Goal: Submit feedback/report problem

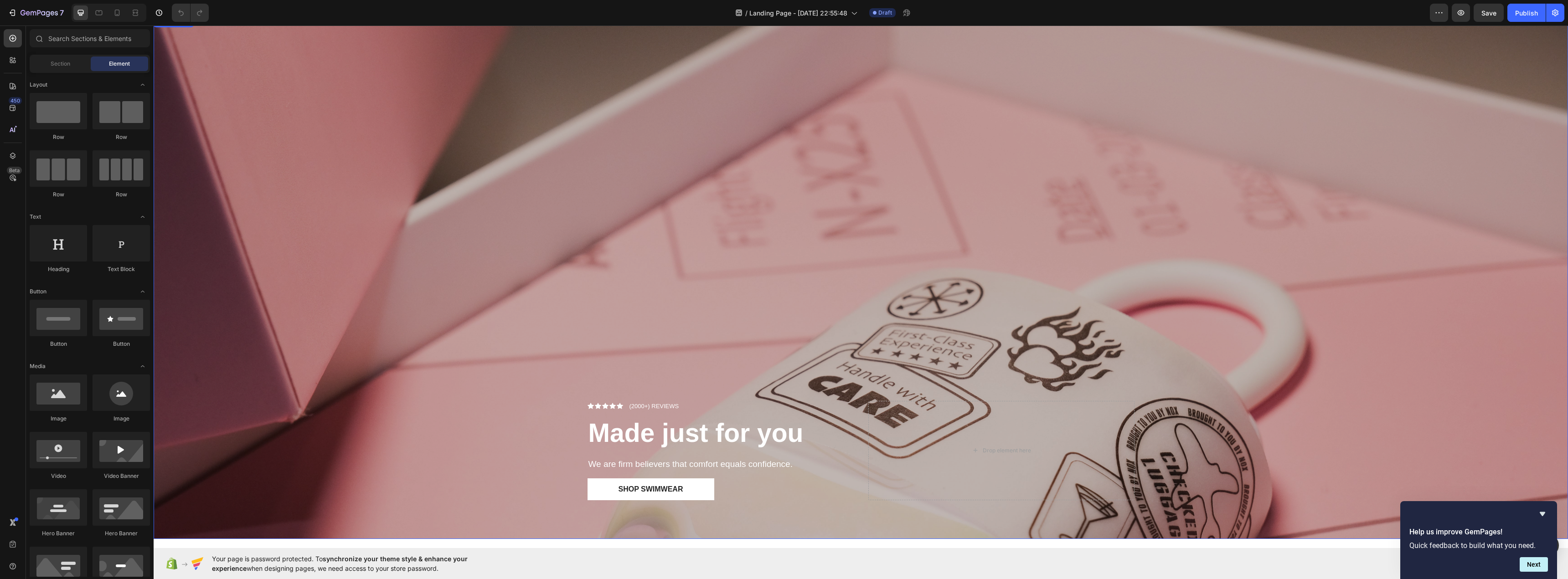
scroll to position [227, 0]
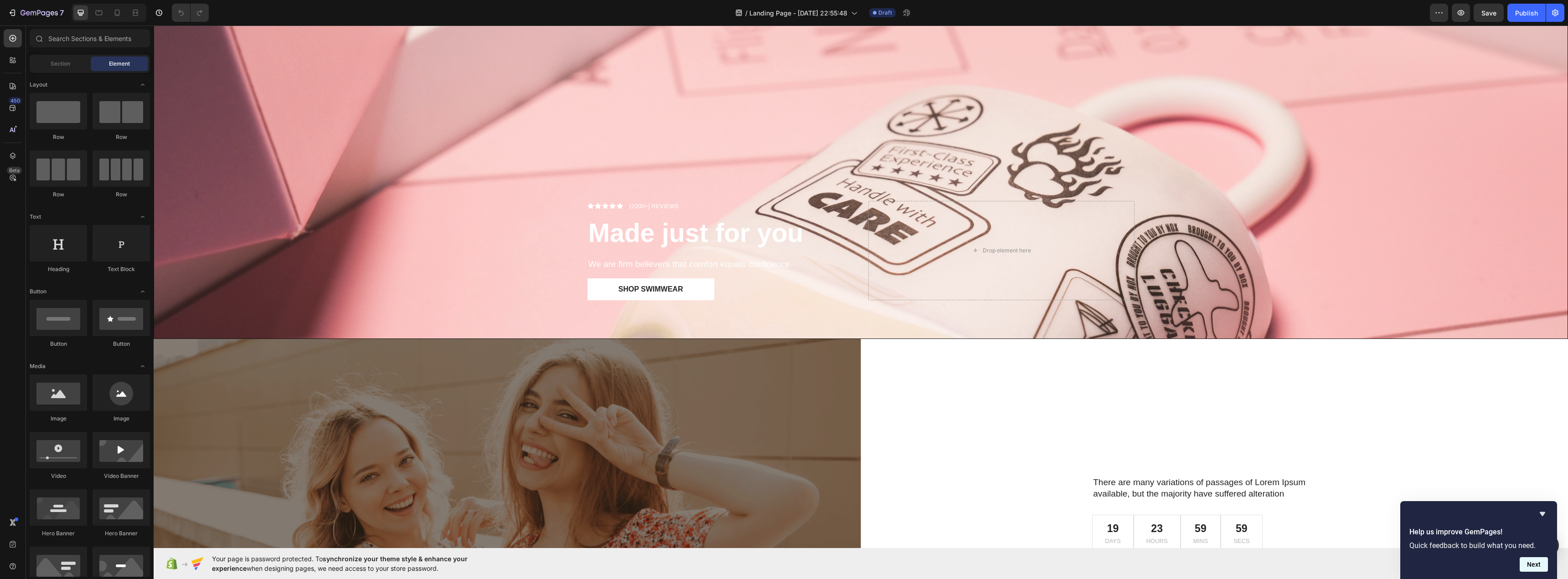
click at [1535, 568] on button "Next" at bounding box center [1534, 564] width 28 height 15
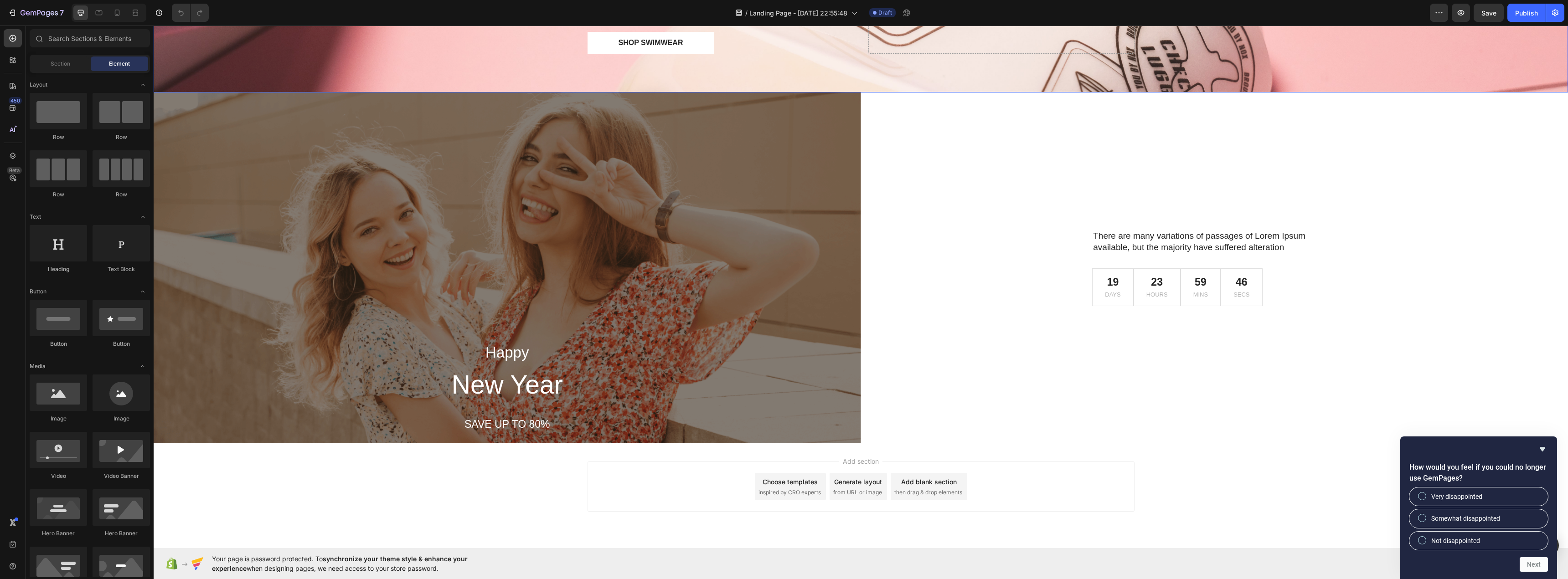
scroll to position [499, 0]
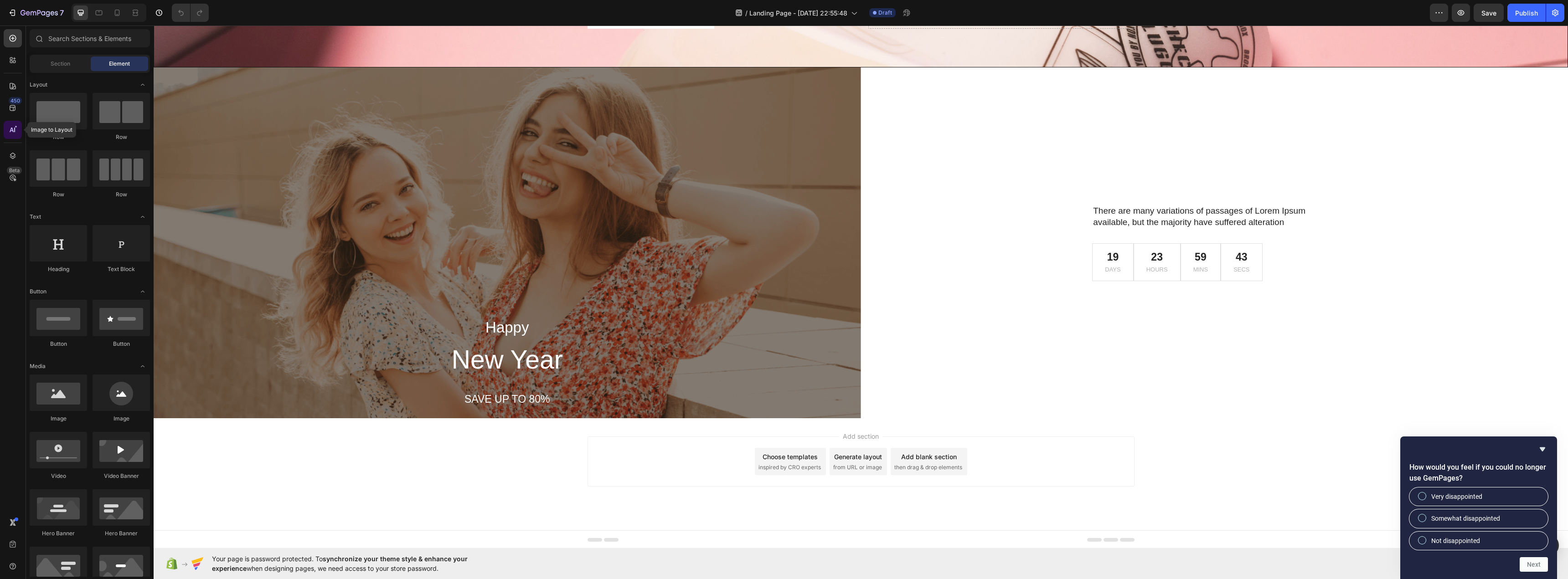
click at [15, 137] on div at bounding box center [13, 130] width 18 height 18
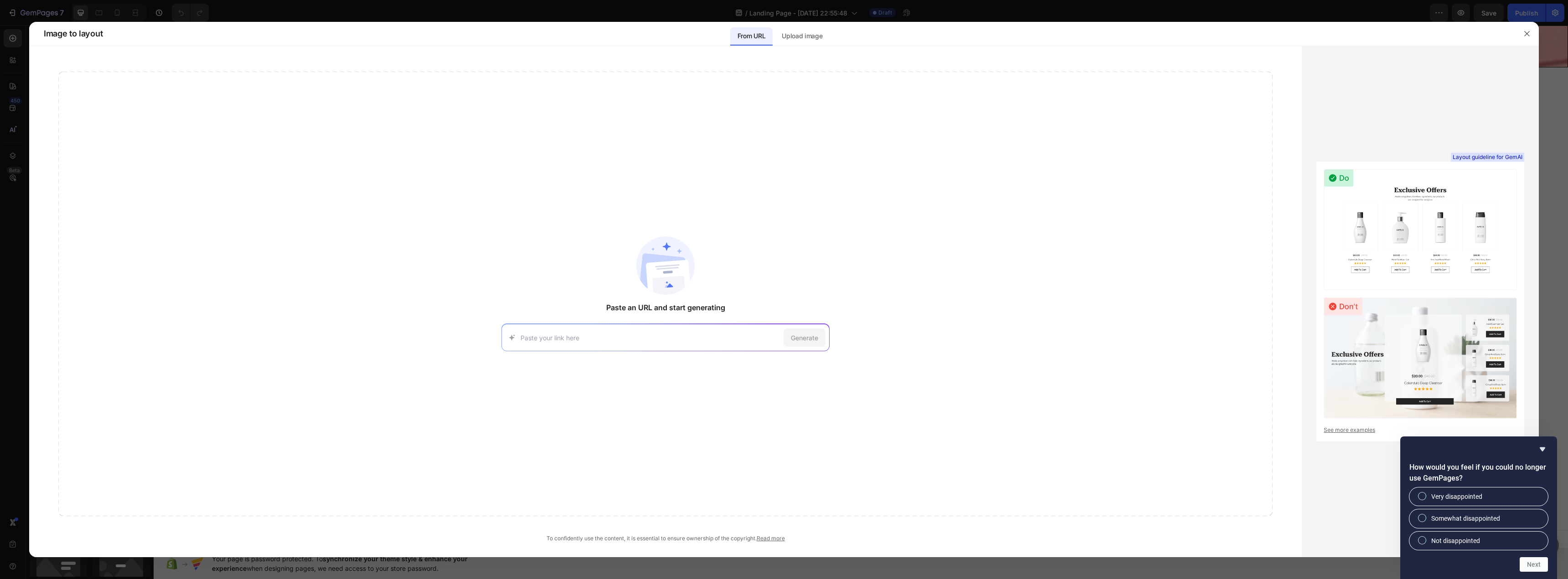
click at [5, 106] on div at bounding box center [784, 290] width 1568 height 579
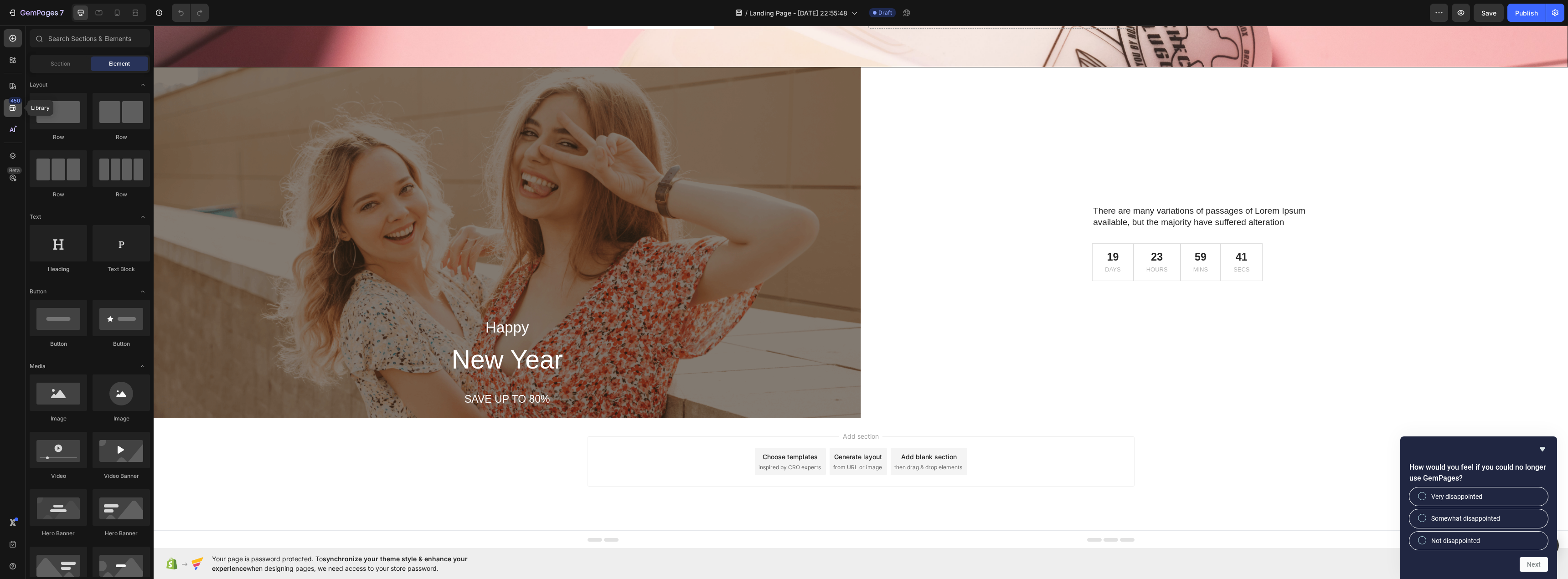
click at [6, 106] on div "450" at bounding box center [13, 108] width 18 height 18
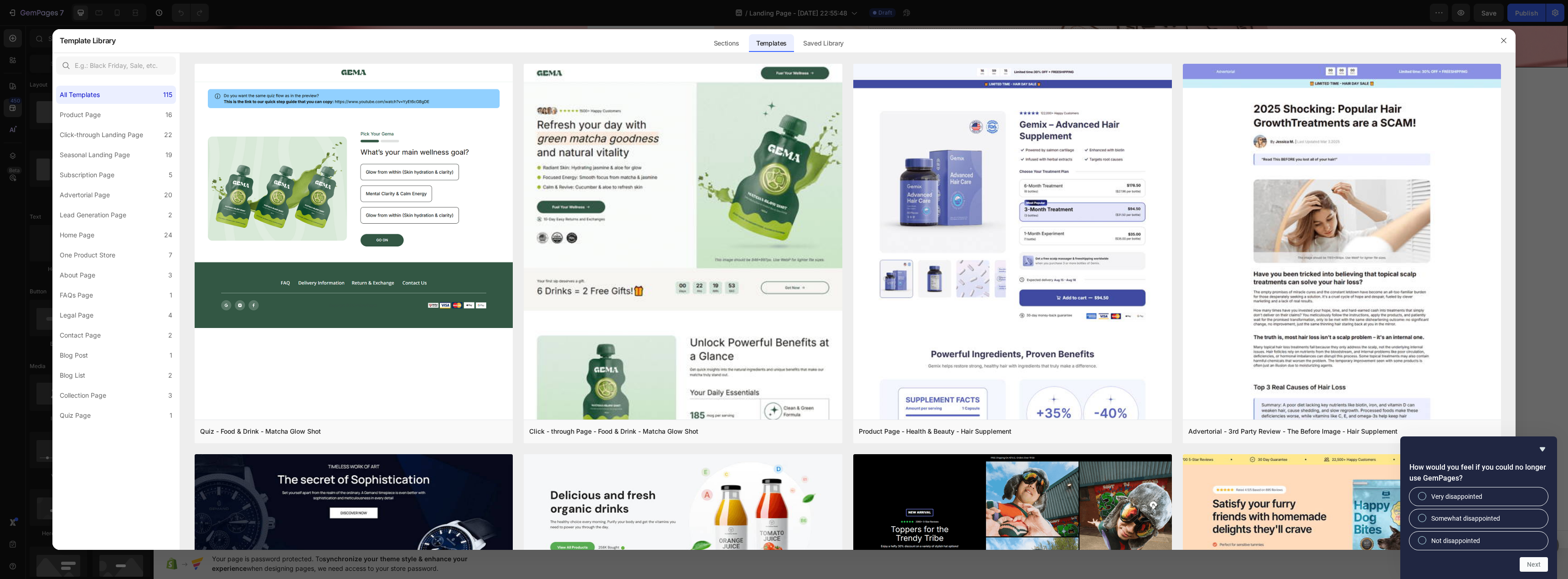
click at [7, 111] on div at bounding box center [784, 290] width 1568 height 579
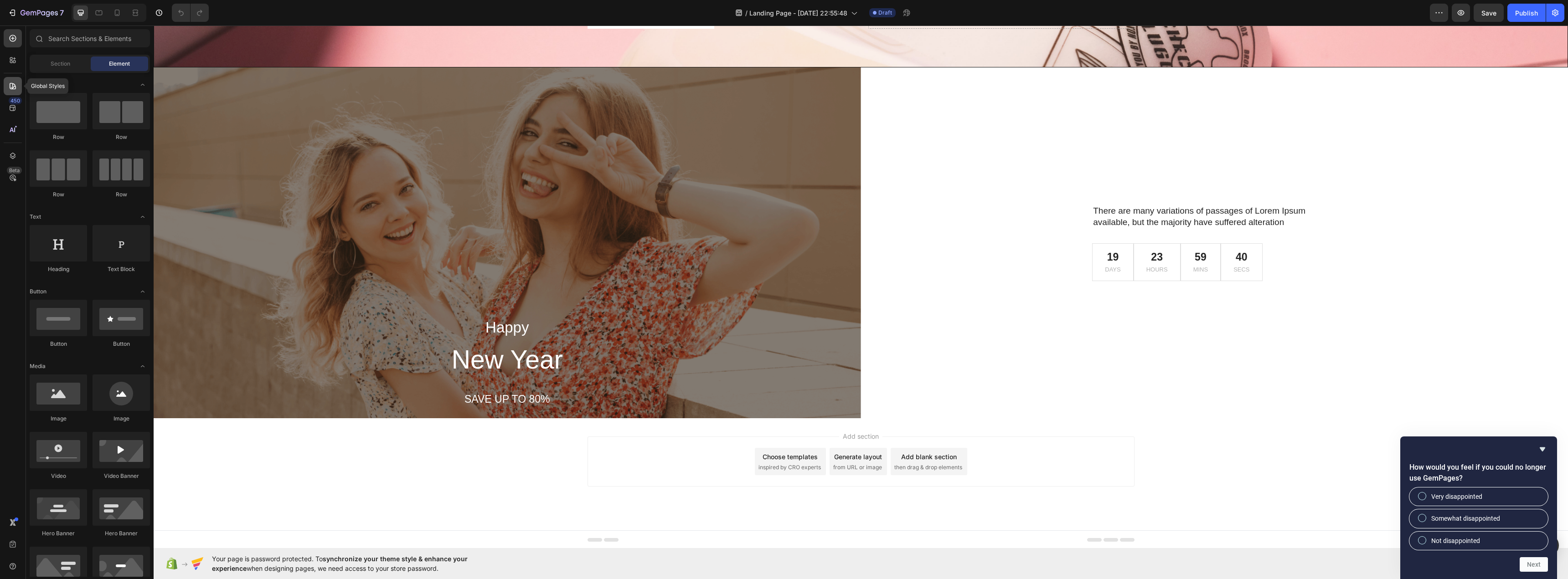
click at [6, 95] on div at bounding box center [13, 86] width 18 height 18
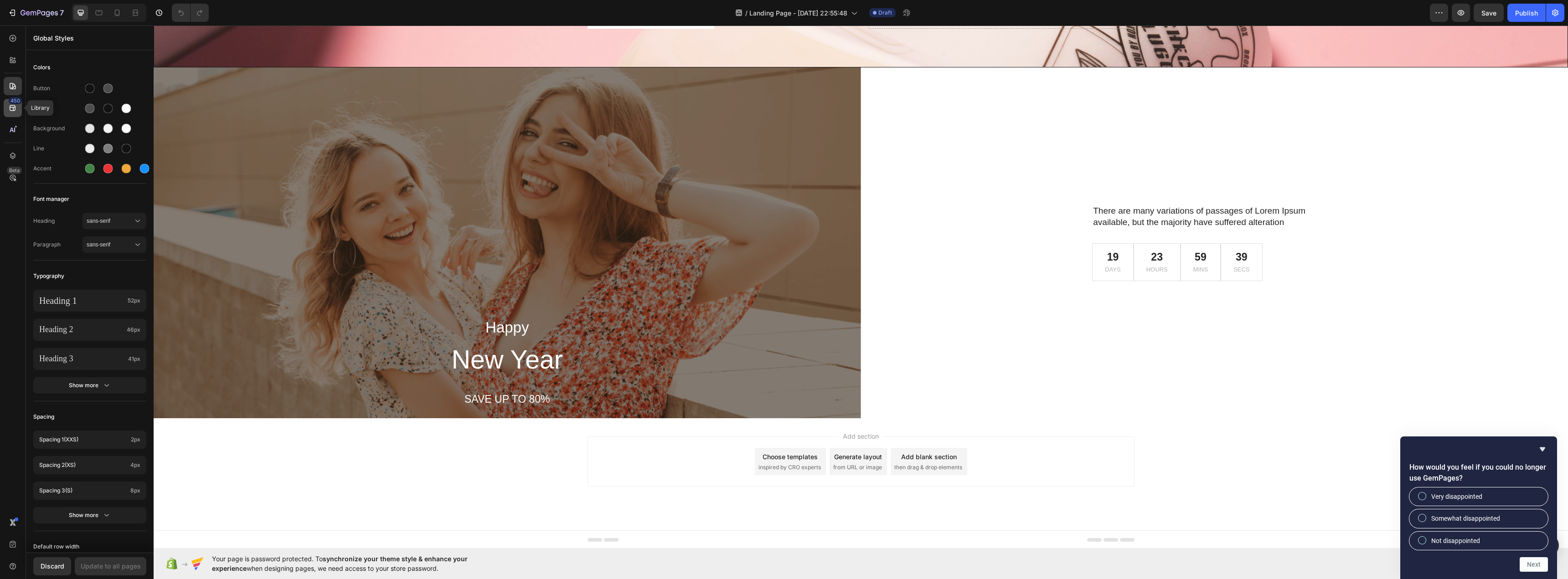
click at [8, 105] on icon at bounding box center [12, 108] width 9 height 9
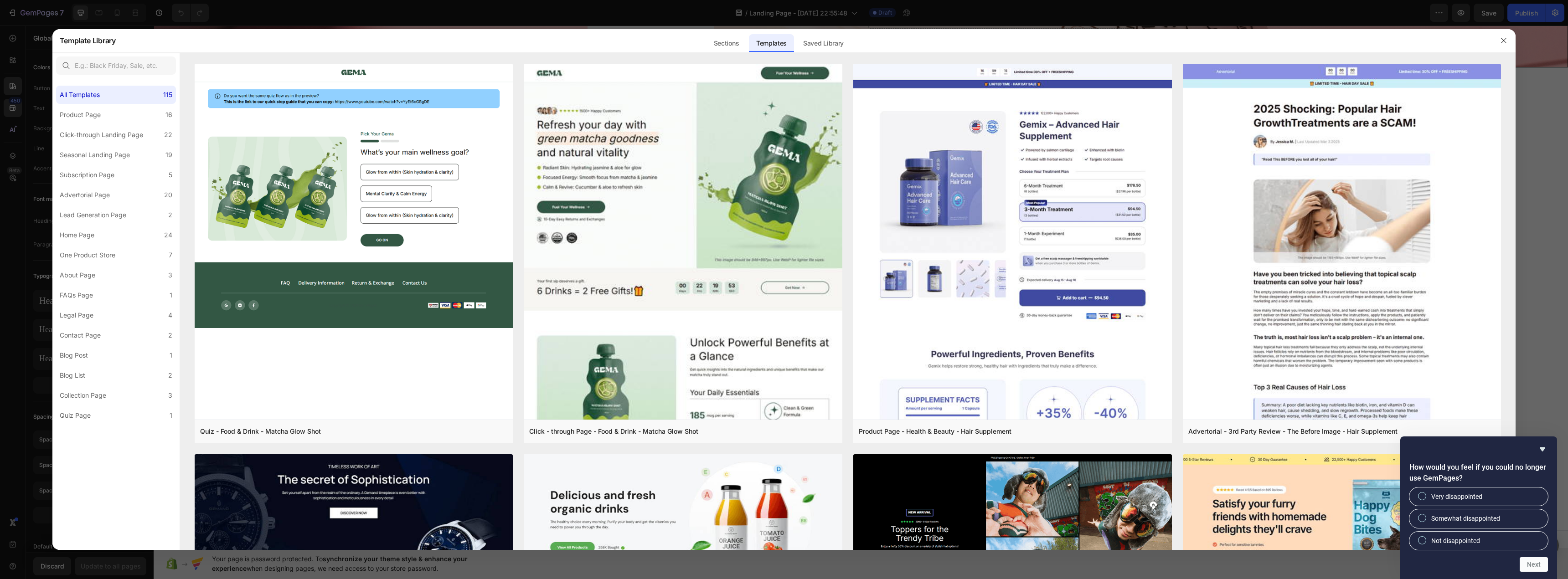
click at [8, 105] on div at bounding box center [784, 290] width 1568 height 579
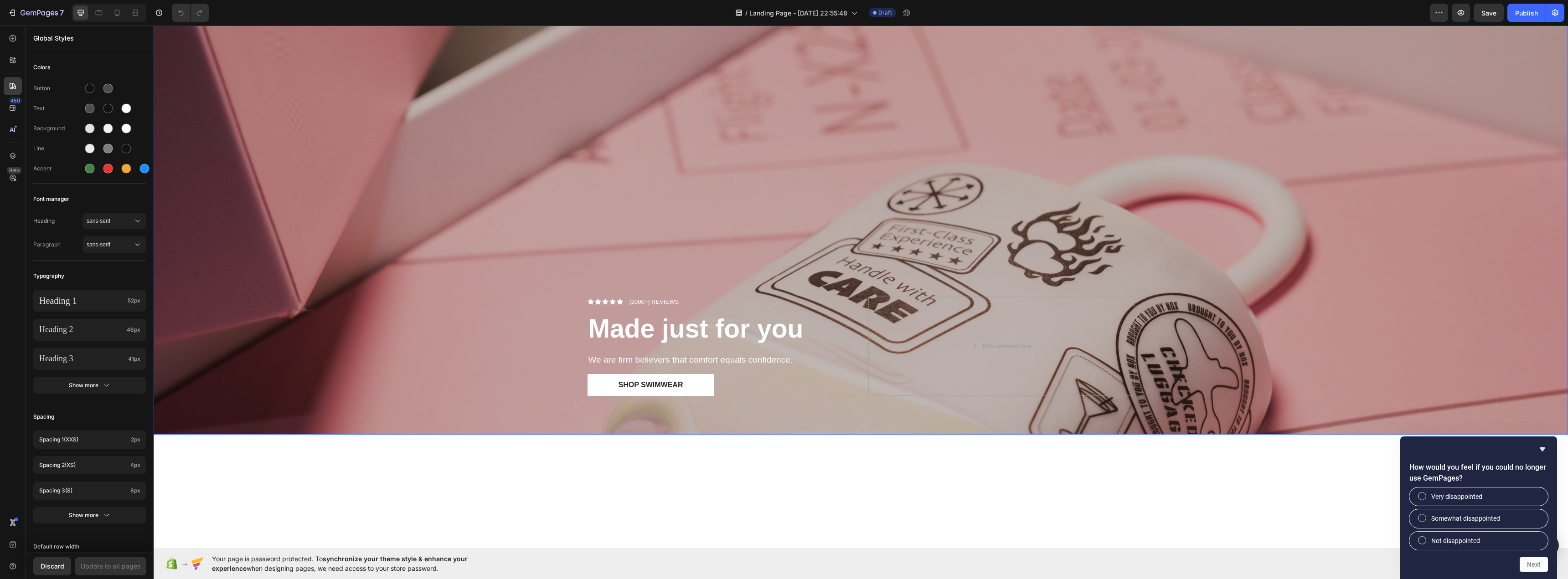
scroll to position [0, 0]
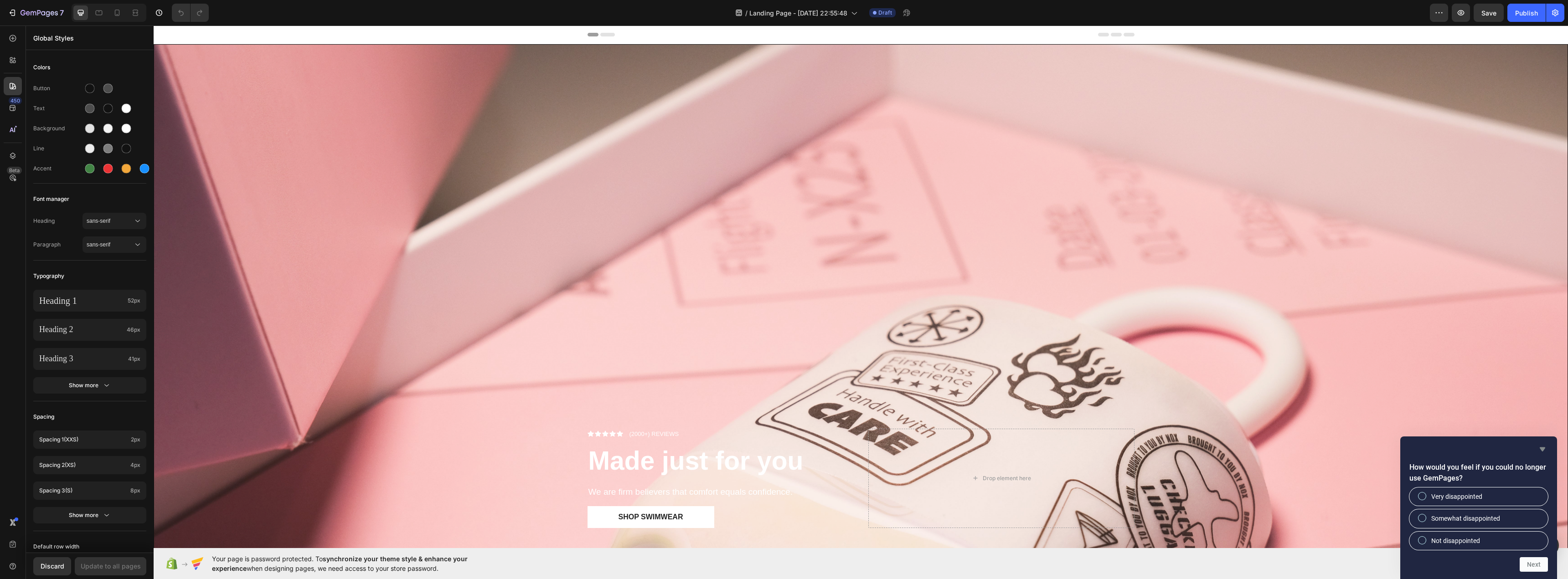
click at [1544, 448] on icon "Hide survey" at bounding box center [1542, 449] width 5 height 4
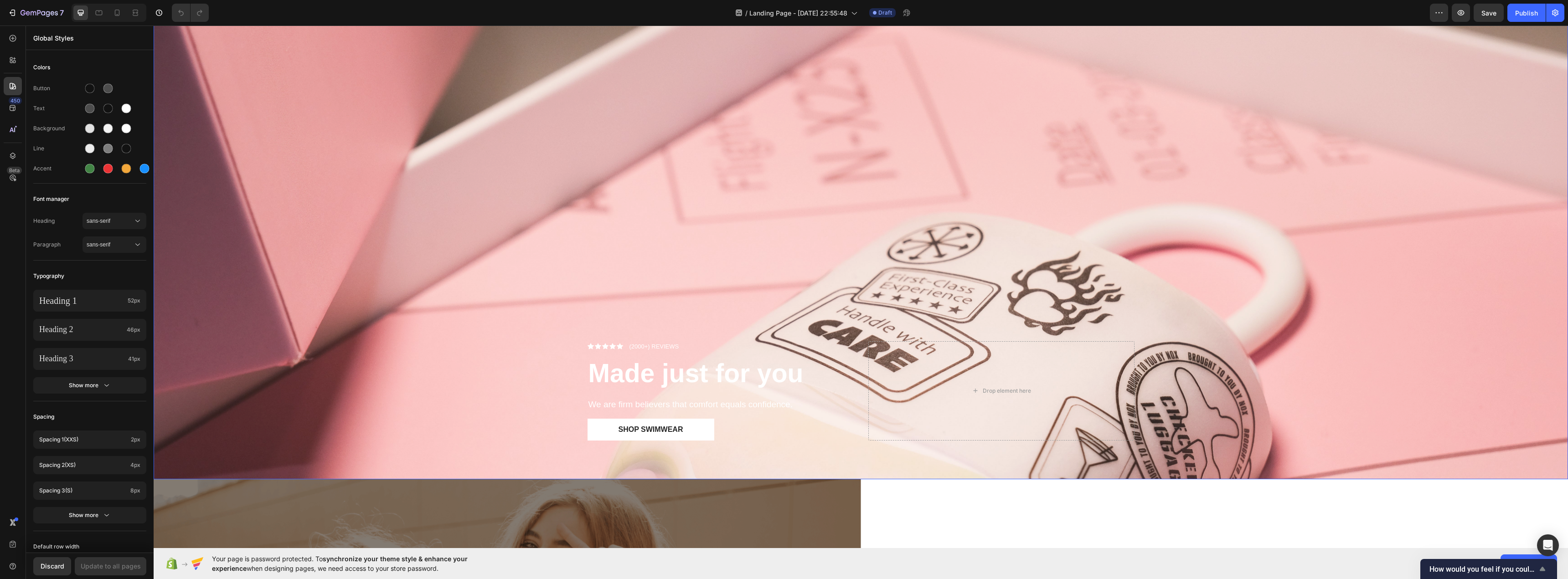
scroll to position [91, 0]
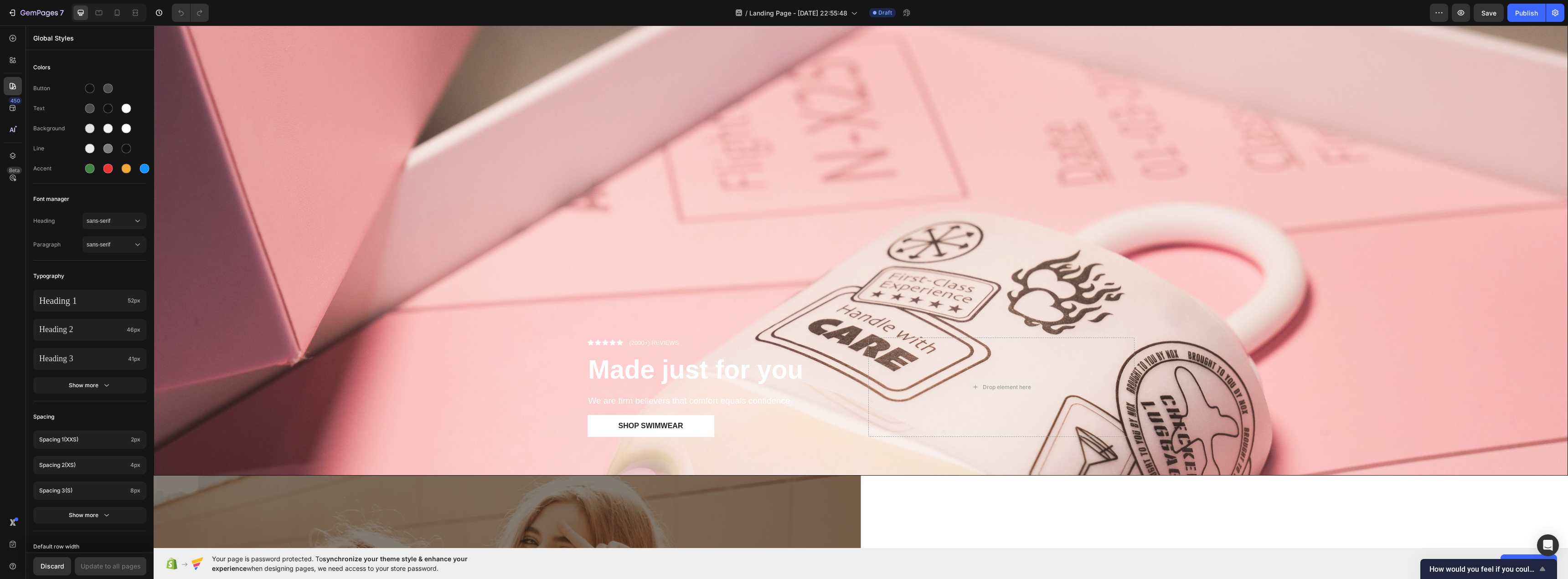
click at [1544, 567] on icon "Show survey - How would you feel if you could no longer use GemPages?" at bounding box center [1542, 569] width 11 height 11
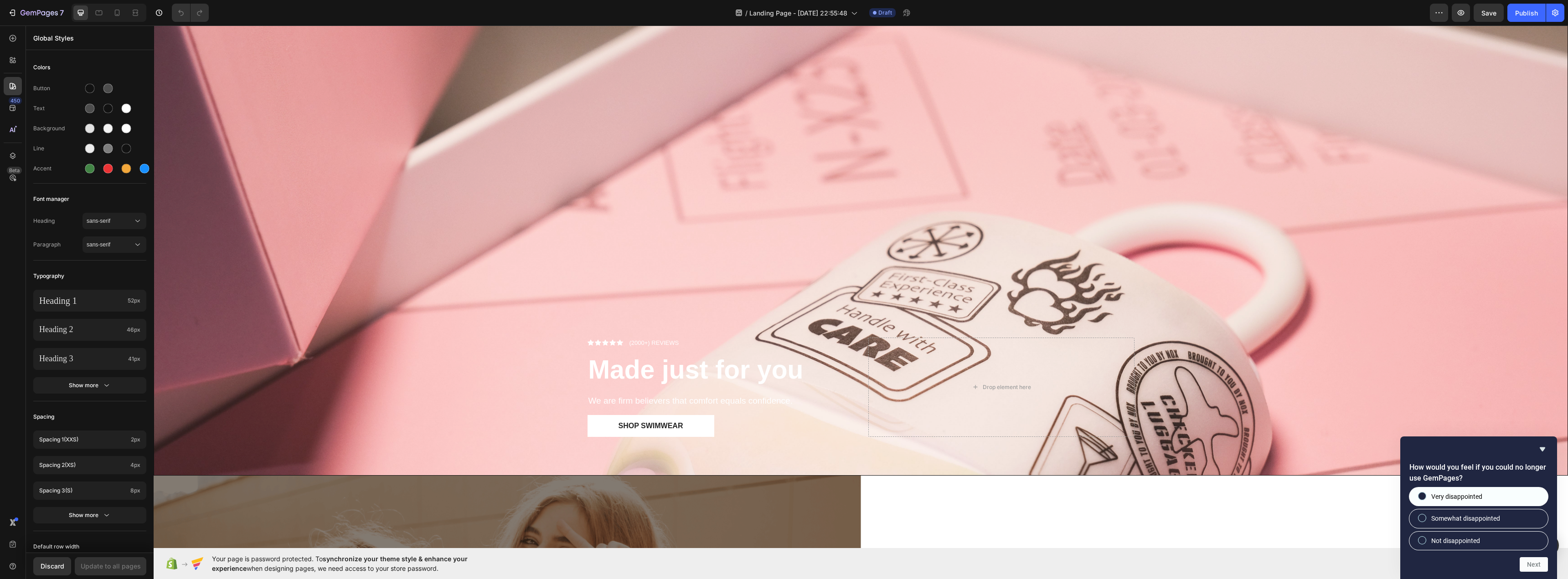
click at [1492, 499] on label "Very disappointed" at bounding box center [1479, 496] width 139 height 18
click at [1426, 499] on input "Very disappointed" at bounding box center [1423, 496] width 6 height 6
radio input "true"
click at [1508, 523] on label "Somewhat disappointed" at bounding box center [1479, 518] width 139 height 18
click at [1426, 521] on input "Somewhat disappointed" at bounding box center [1423, 518] width 6 height 6
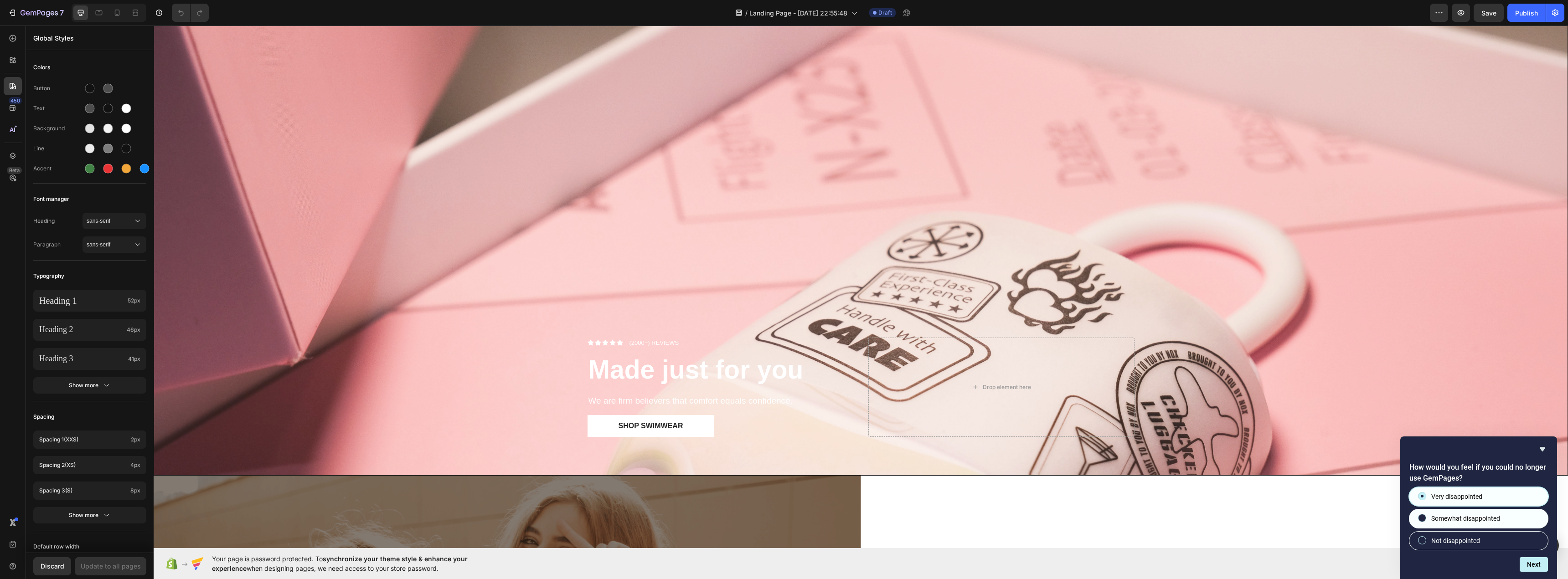
radio input "true"
radio input "false"
click at [1532, 561] on button "Next" at bounding box center [1534, 564] width 28 height 15
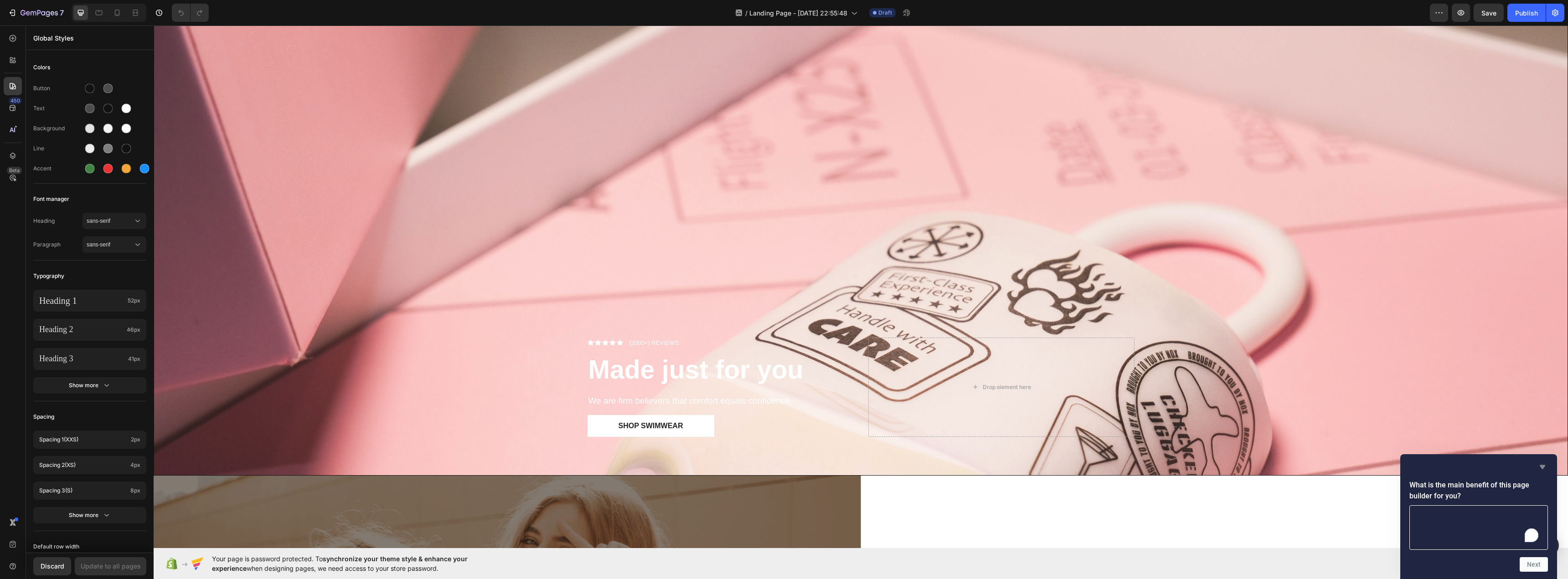
click at [1538, 466] on icon "Hide survey" at bounding box center [1542, 467] width 11 height 11
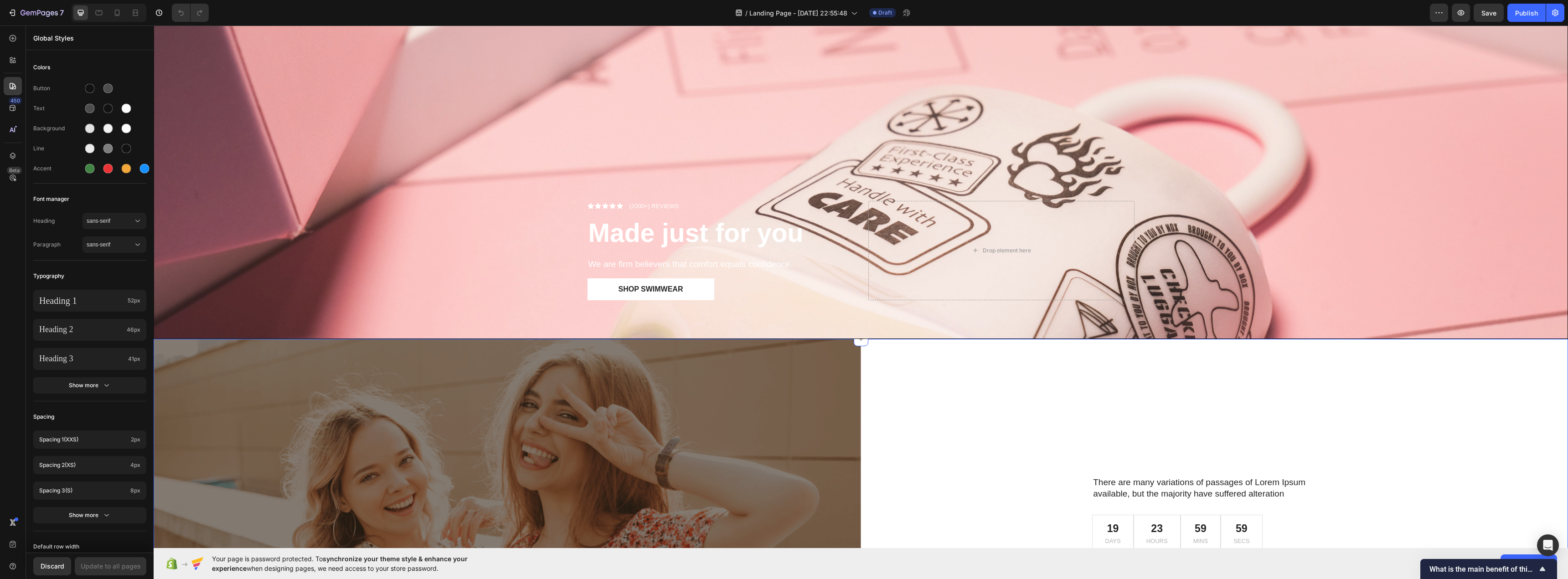
scroll to position [0, 0]
